Goal: Find specific page/section: Find specific page/section

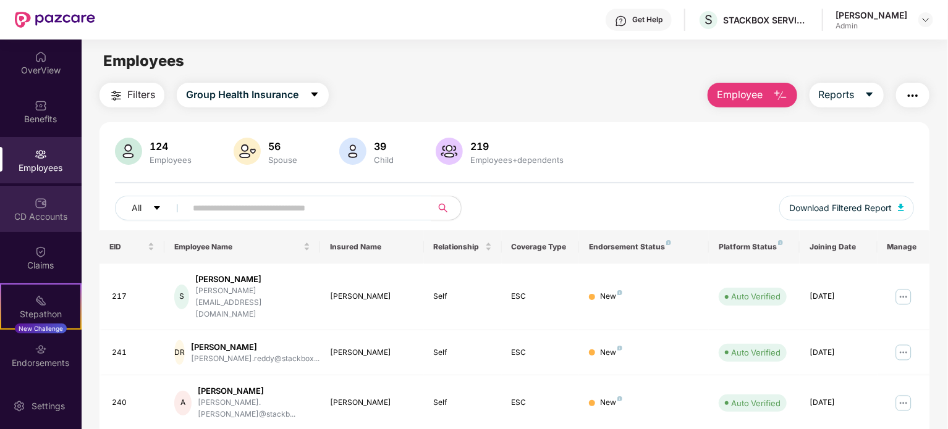
click at [41, 216] on div "CD Accounts" at bounding box center [41, 217] width 82 height 12
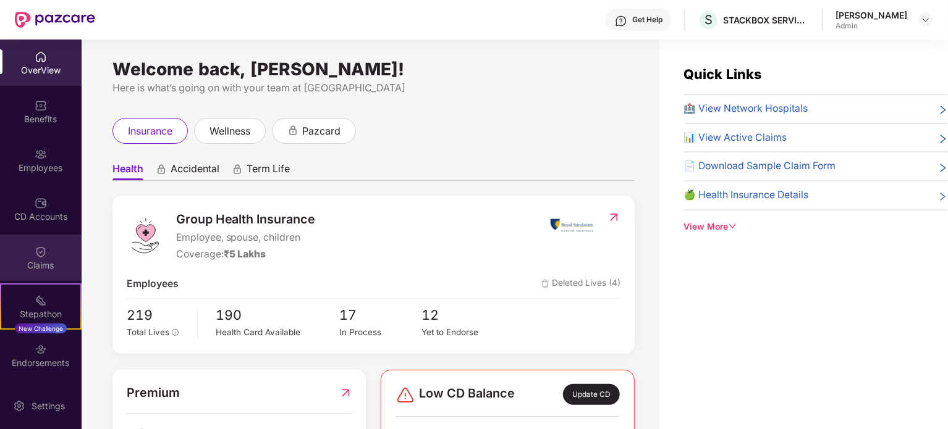
click at [49, 250] on div "Claims" at bounding box center [41, 258] width 82 height 46
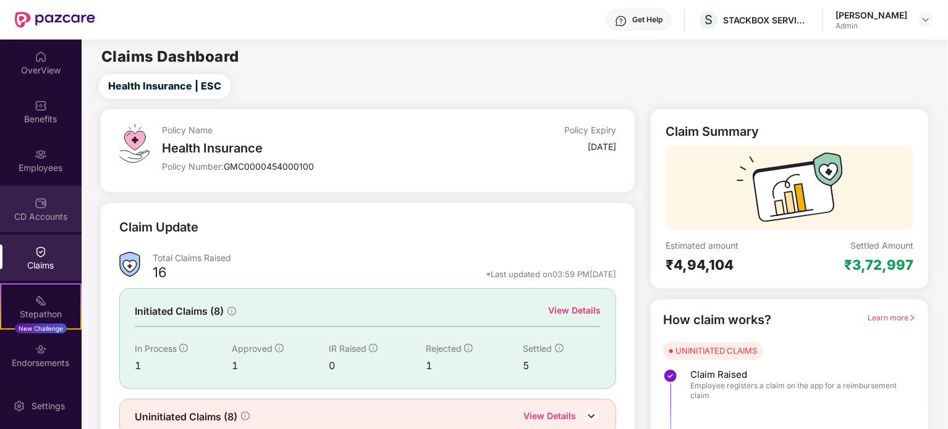
click at [48, 214] on div "CD Accounts" at bounding box center [41, 217] width 82 height 12
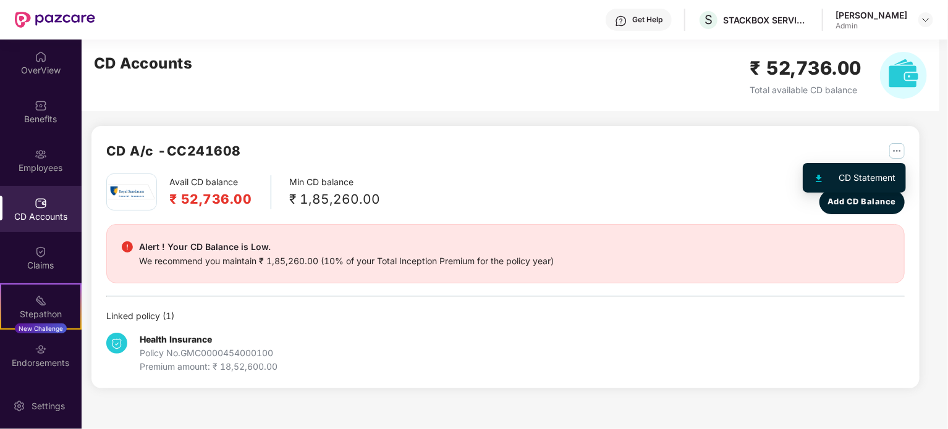
click at [900, 152] on img "button" at bounding box center [896, 150] width 15 height 15
click at [734, 181] on div "Avail CD balance ₹ 52,736.00 Min CD balance ₹ 1,85,260.00 Last updated balance …" at bounding box center [505, 194] width 798 height 41
